Goal: Information Seeking & Learning: Learn about a topic

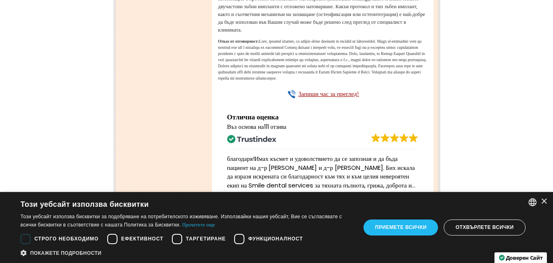
scroll to position [1532, 0]
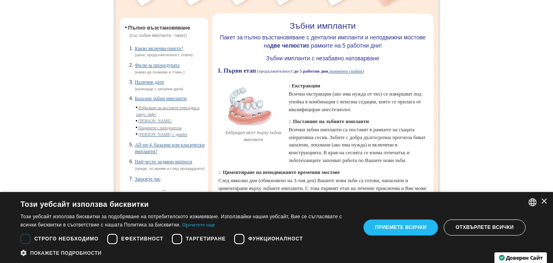
scroll to position [82, 0]
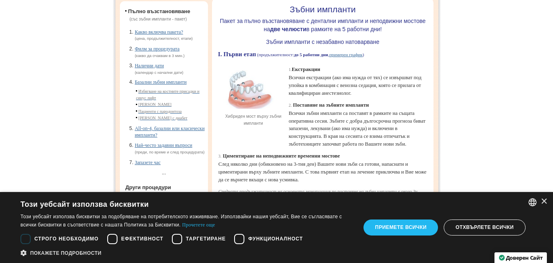
click at [171, 85] on link "Базални зъбни импланти" at bounding box center [161, 82] width 52 height 6
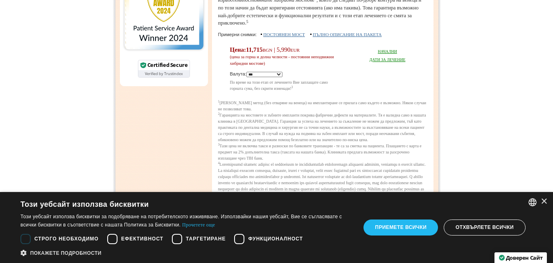
scroll to position [541, 0]
